Goal: Task Accomplishment & Management: Use online tool/utility

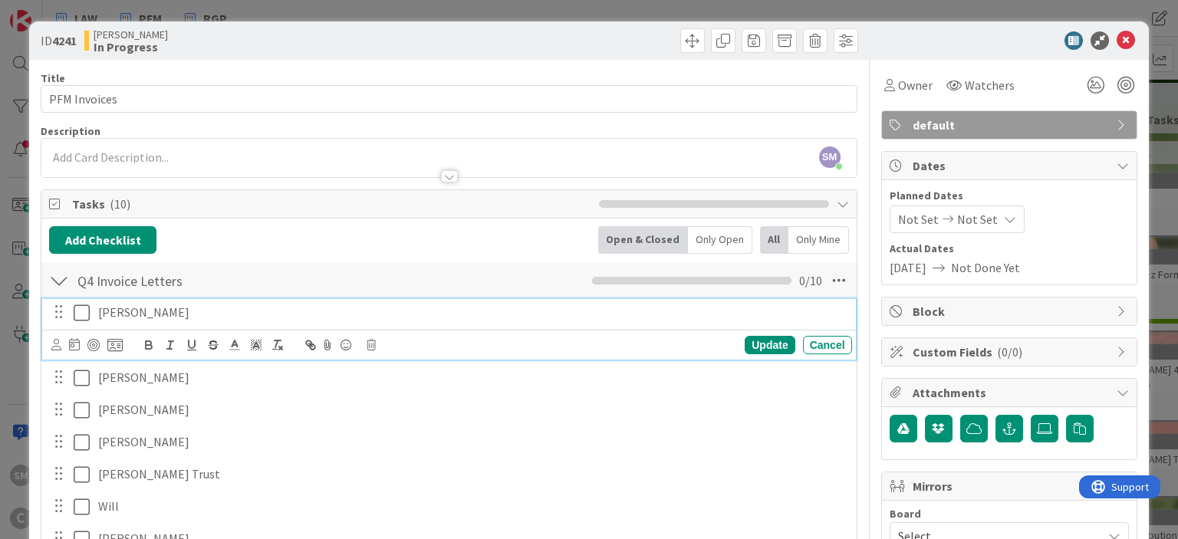
click at [198, 307] on p "[PERSON_NAME]" at bounding box center [472, 313] width 748 height 18
drag, startPoint x: 249, startPoint y: 308, endPoint x: 169, endPoint y: 307, distance: 80.5
click at [169, 307] on p "[PERSON_NAME] (drafted 10/3)" at bounding box center [472, 313] width 748 height 18
copy p "(drafted 10/3)"
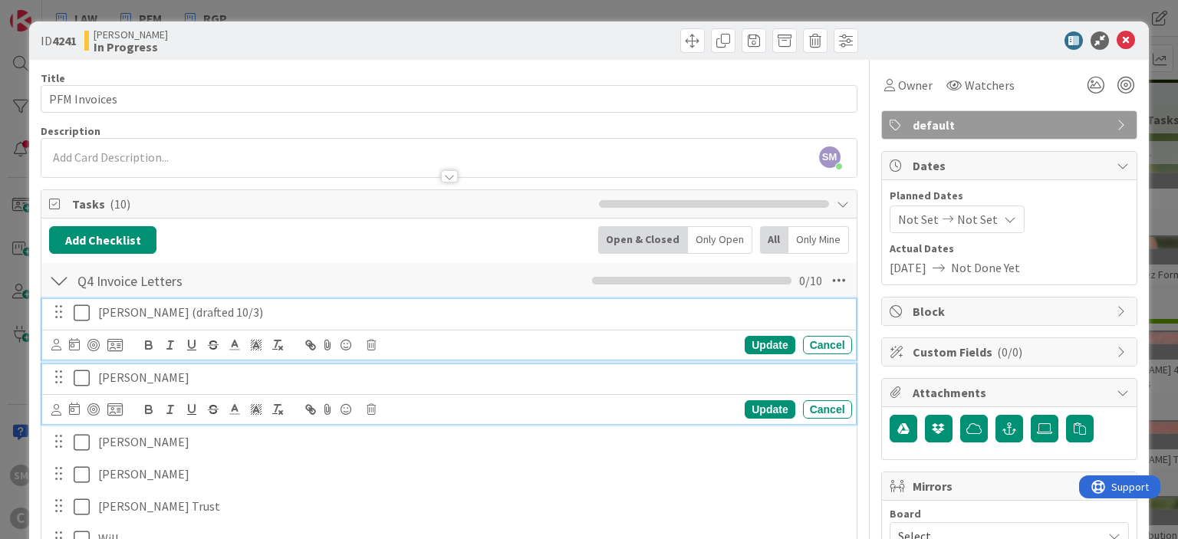
click at [241, 367] on div "[PERSON_NAME]" at bounding box center [472, 377] width 760 height 27
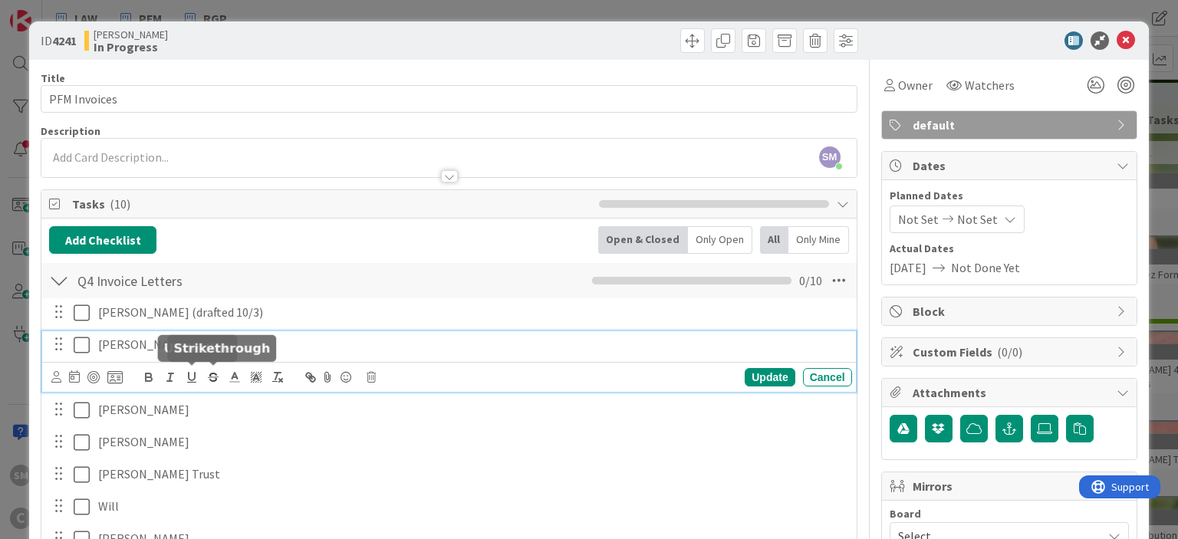
paste div
click at [118, 337] on p "[PERSON_NAME](drafted 10/3)" at bounding box center [472, 345] width 748 height 18
copy p "(drafted 10/3)"
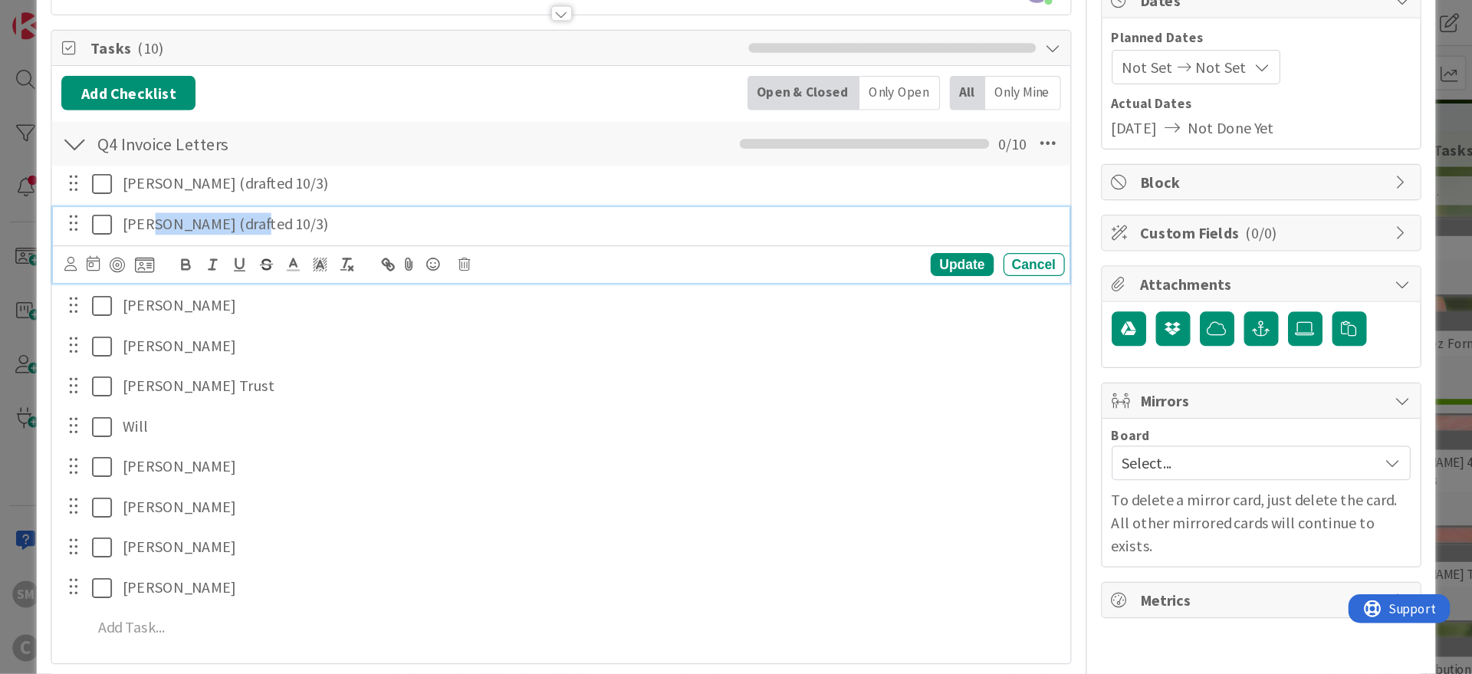
scroll to position [184, 0]
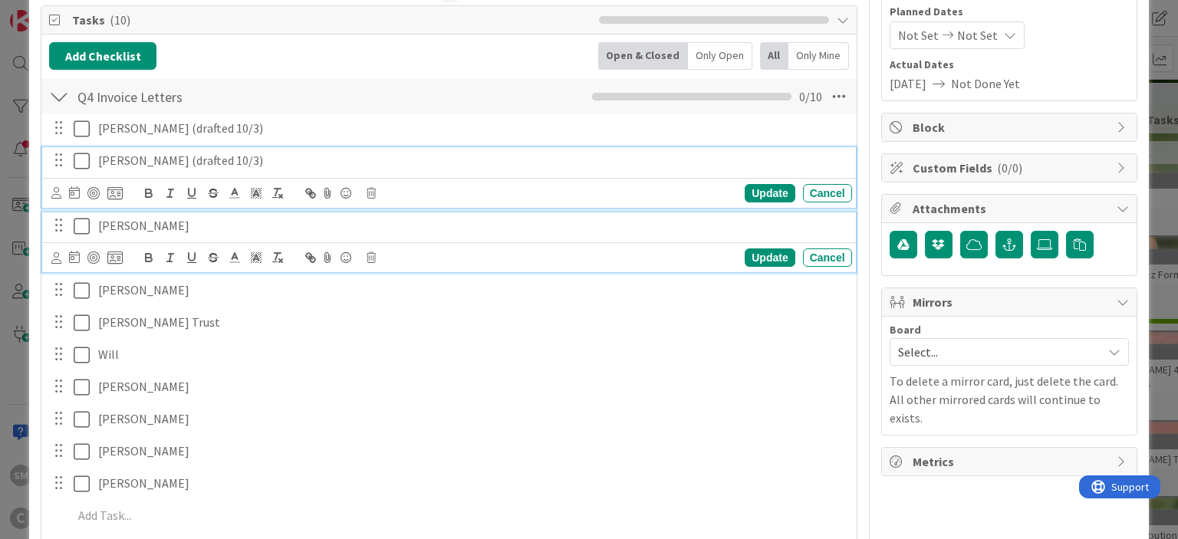
click at [295, 229] on p "[PERSON_NAME]" at bounding box center [472, 226] width 748 height 18
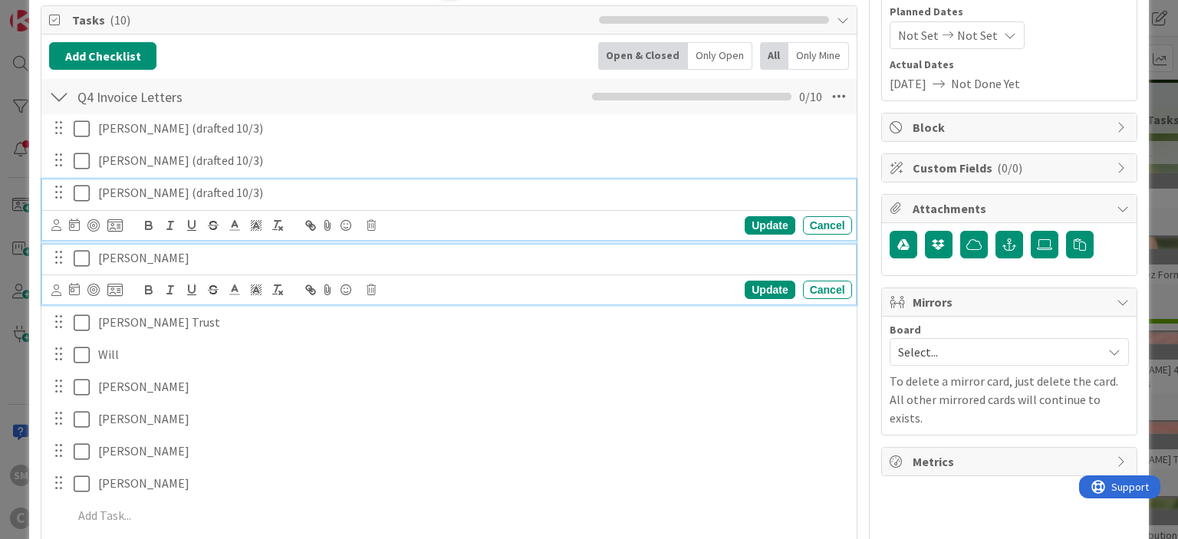
click at [294, 258] on p "[PERSON_NAME]" at bounding box center [472, 258] width 748 height 18
drag, startPoint x: 250, startPoint y: 194, endPoint x: 175, endPoint y: 196, distance: 75.2
click at [175, 196] on p "[PERSON_NAME] (drafted 10/3)" at bounding box center [472, 193] width 748 height 18
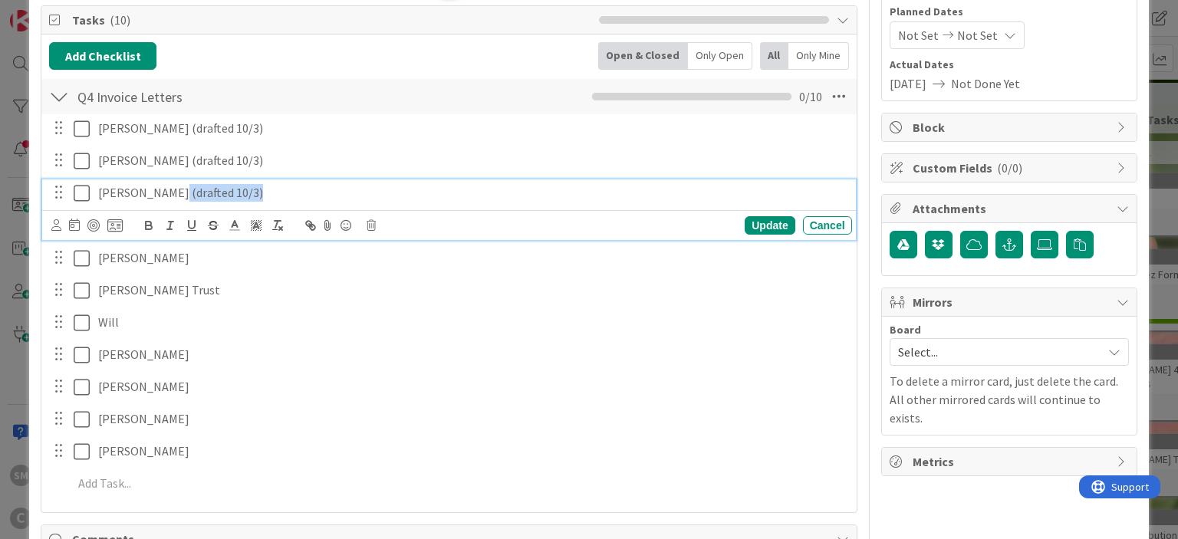
copy p "(drafted 10/3)"
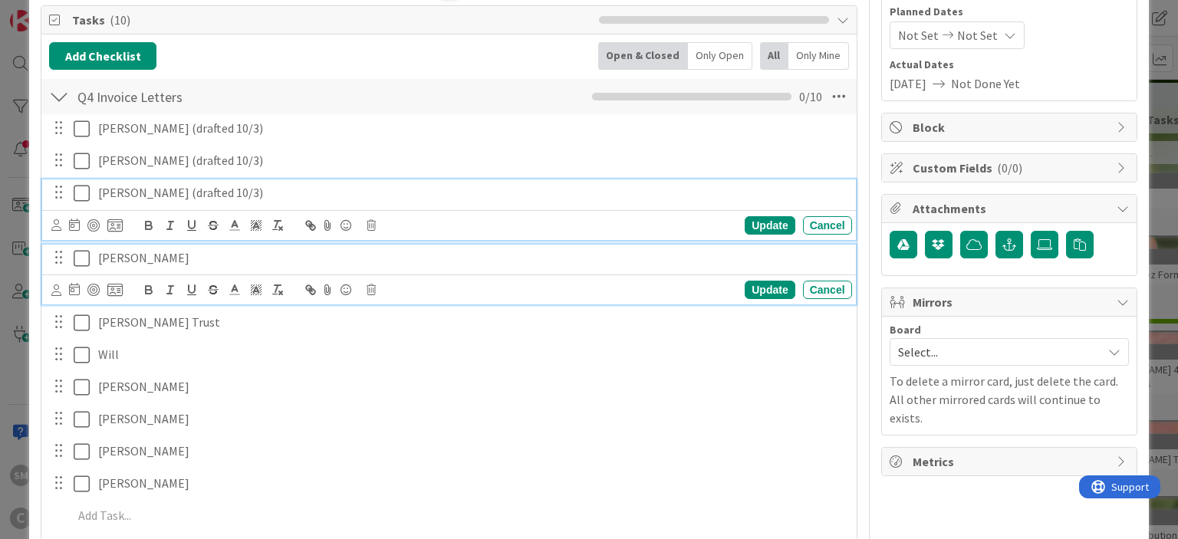
click at [235, 245] on div "[PERSON_NAME]" at bounding box center [472, 258] width 760 height 27
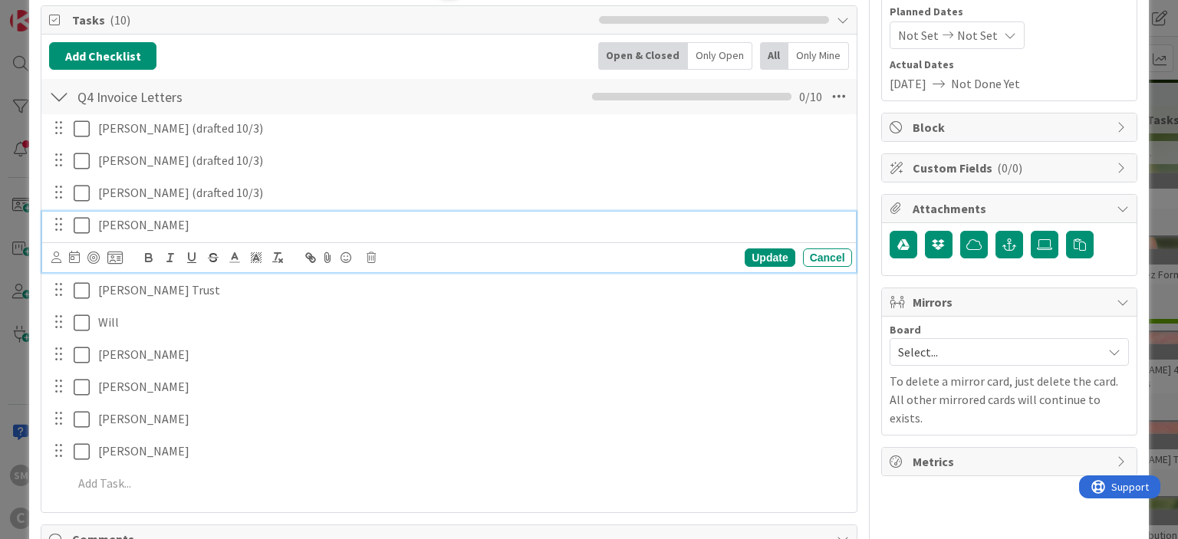
click at [208, 229] on p "[PERSON_NAME]" at bounding box center [472, 225] width 748 height 18
paste div
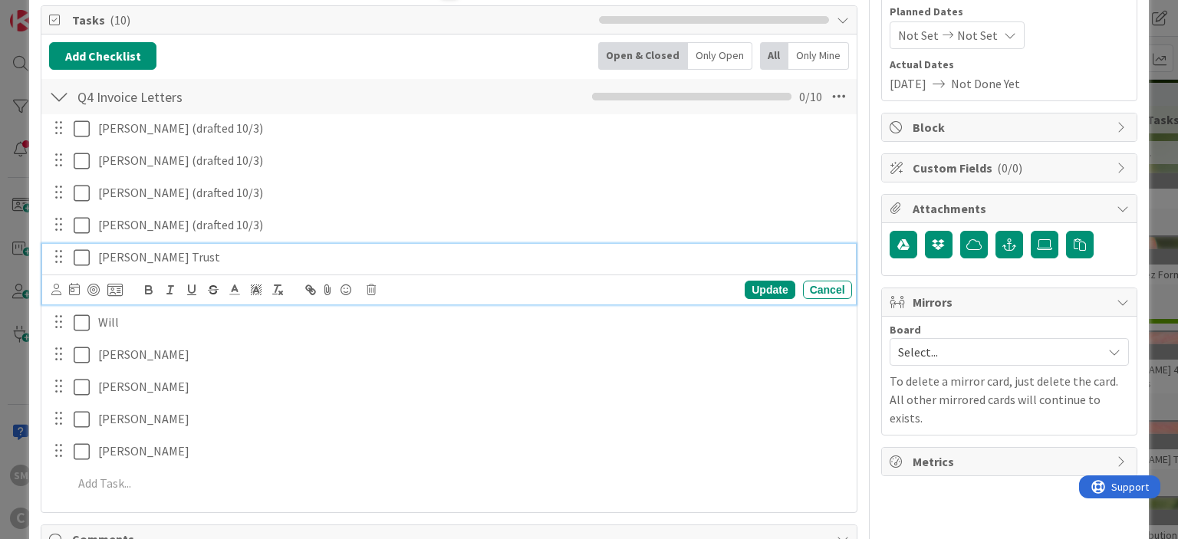
click at [210, 256] on p "[PERSON_NAME] Trust" at bounding box center [472, 257] width 748 height 18
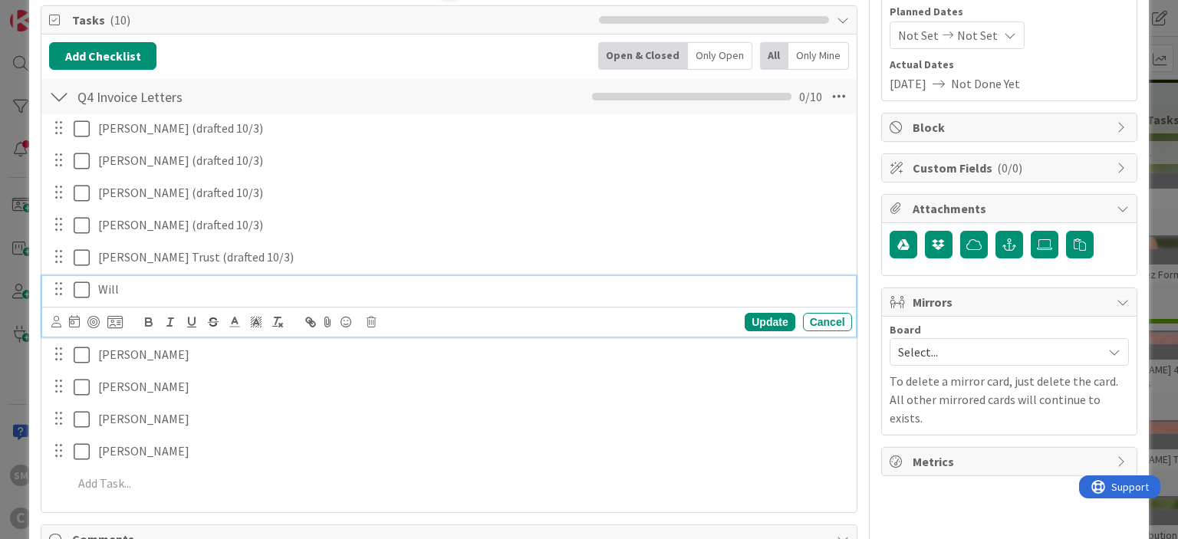
click at [143, 285] on p "Will" at bounding box center [472, 290] width 748 height 18
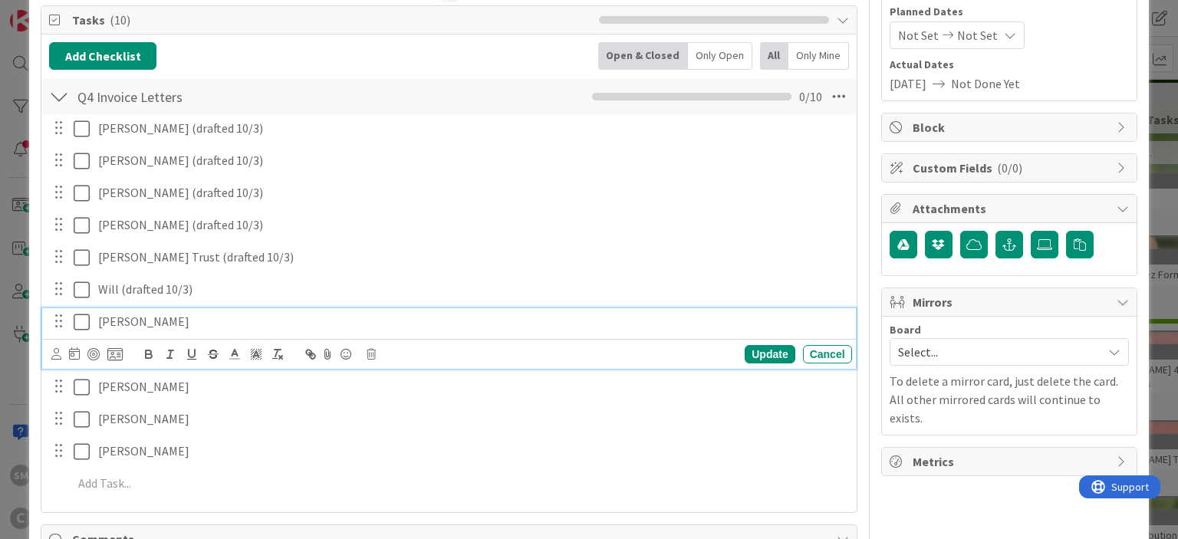
click at [173, 324] on p "[PERSON_NAME]" at bounding box center [472, 322] width 748 height 18
copy p "(drafted 10/3)"
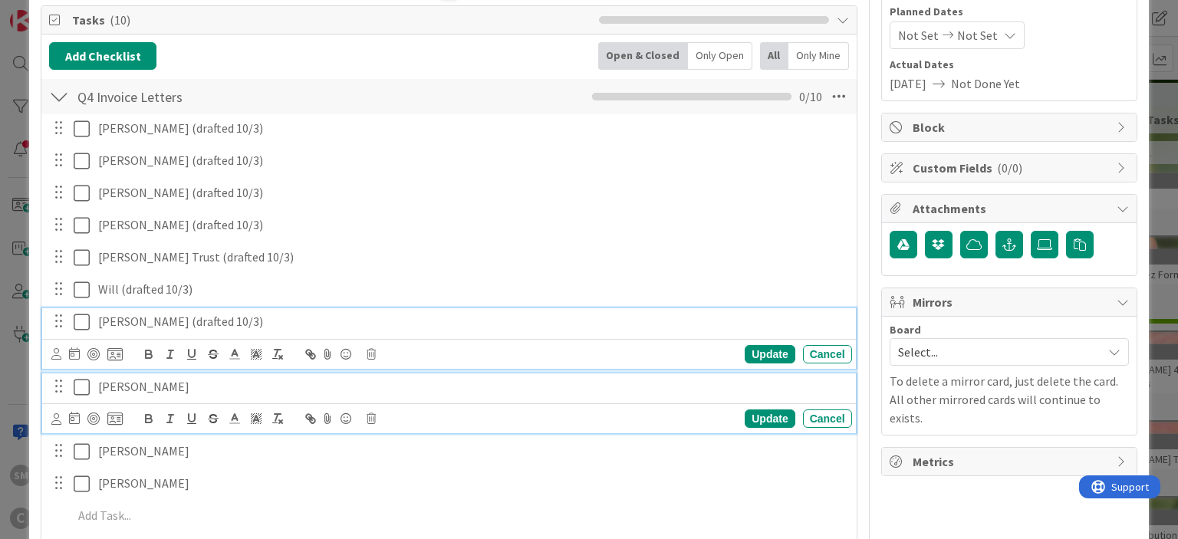
click at [163, 387] on p "[PERSON_NAME]" at bounding box center [472, 387] width 748 height 18
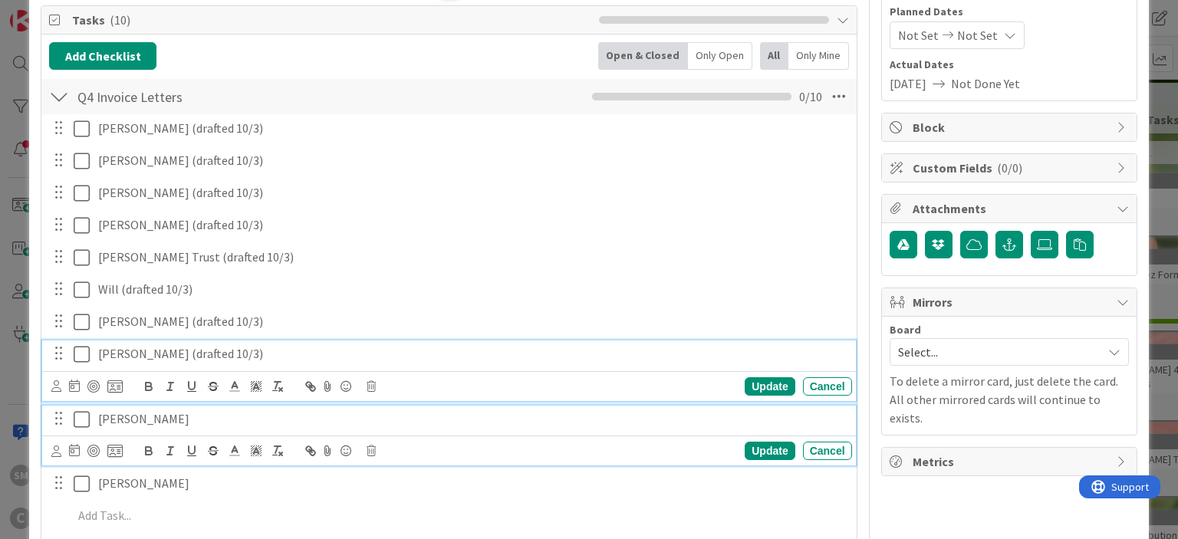
click at [210, 410] on p "[PERSON_NAME]" at bounding box center [472, 419] width 748 height 18
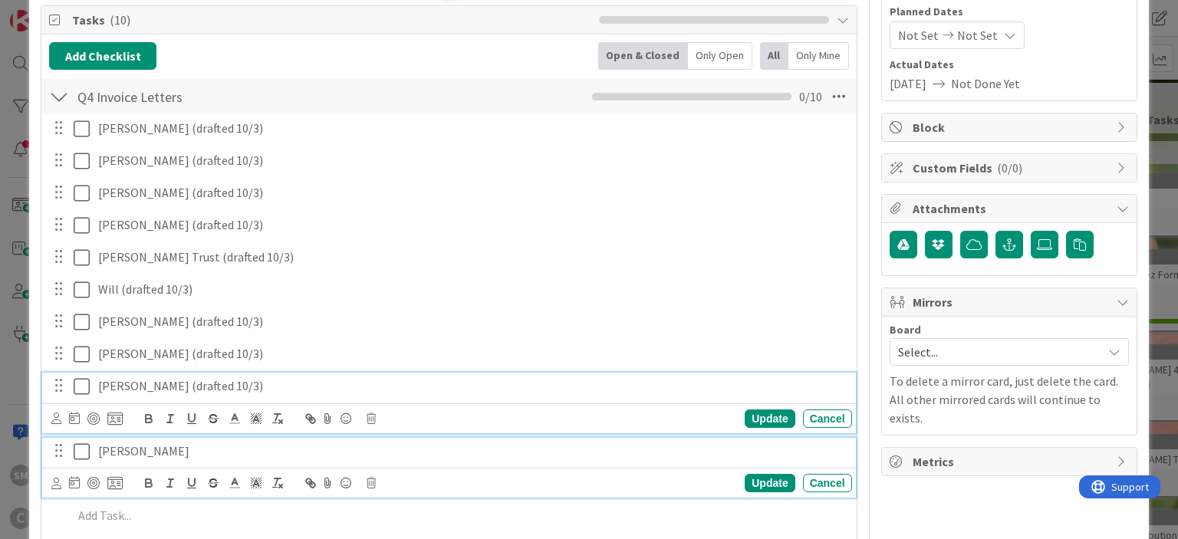
click at [206, 449] on p "[PERSON_NAME]" at bounding box center [472, 451] width 748 height 18
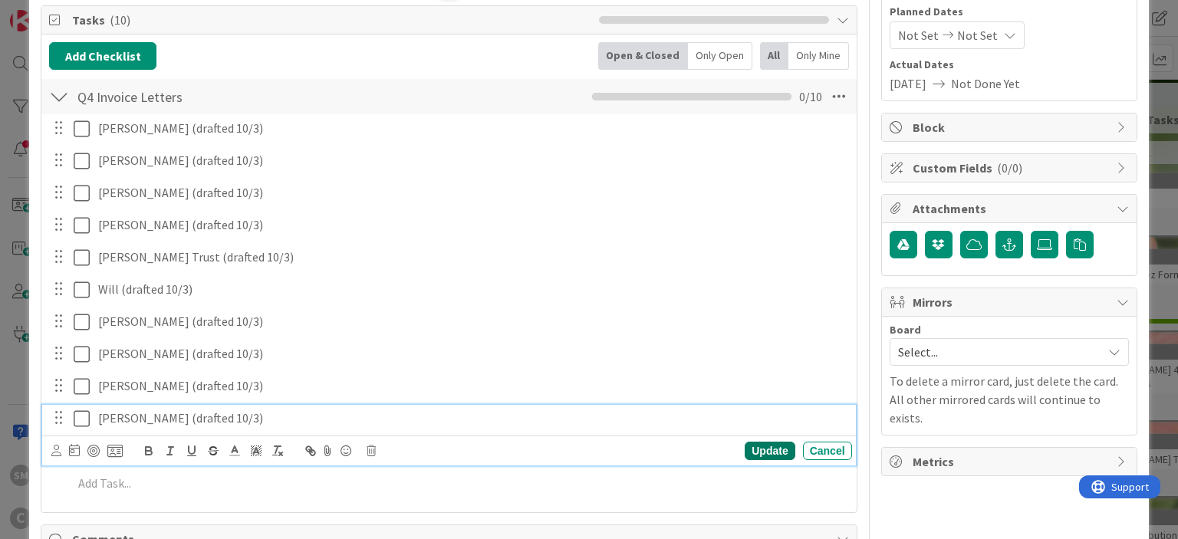
click at [781, 447] on div "Update" at bounding box center [770, 451] width 50 height 18
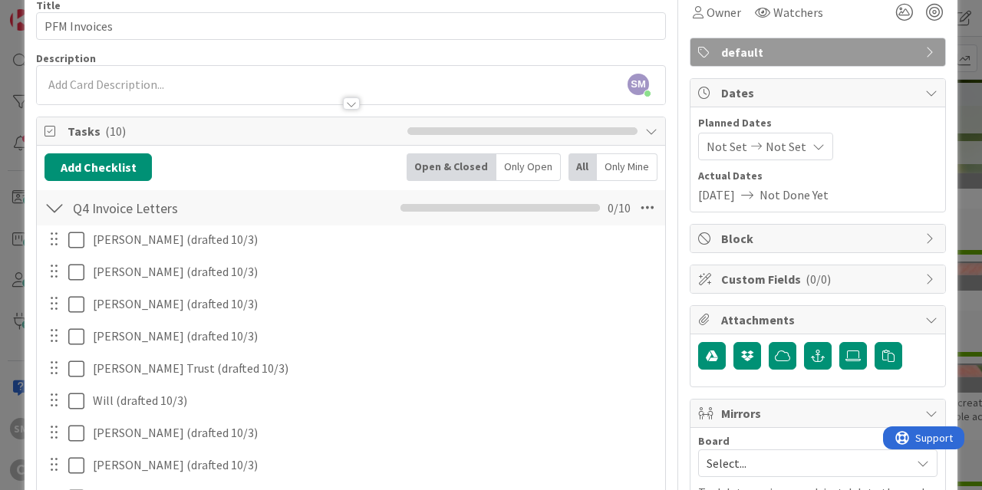
scroll to position [0, 0]
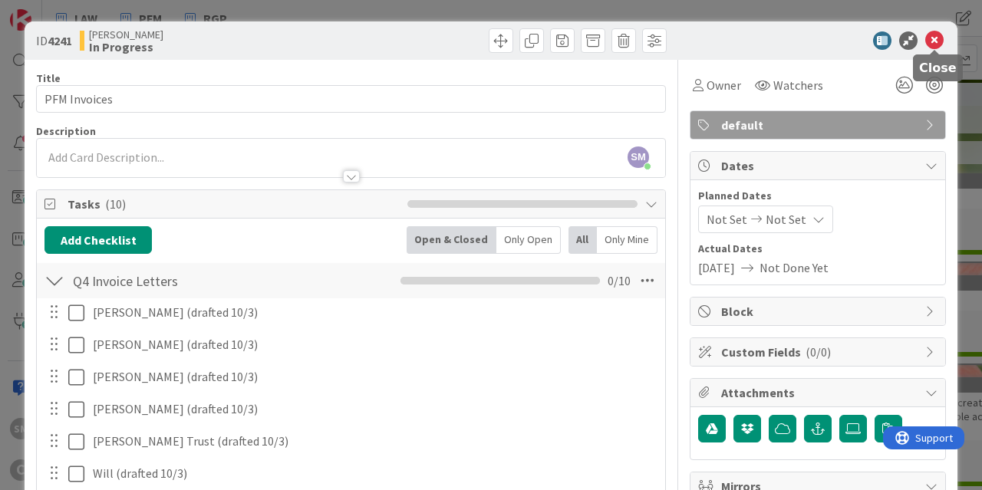
click at [927, 38] on icon at bounding box center [934, 40] width 18 height 18
